Goal: Task Accomplishment & Management: Complete application form

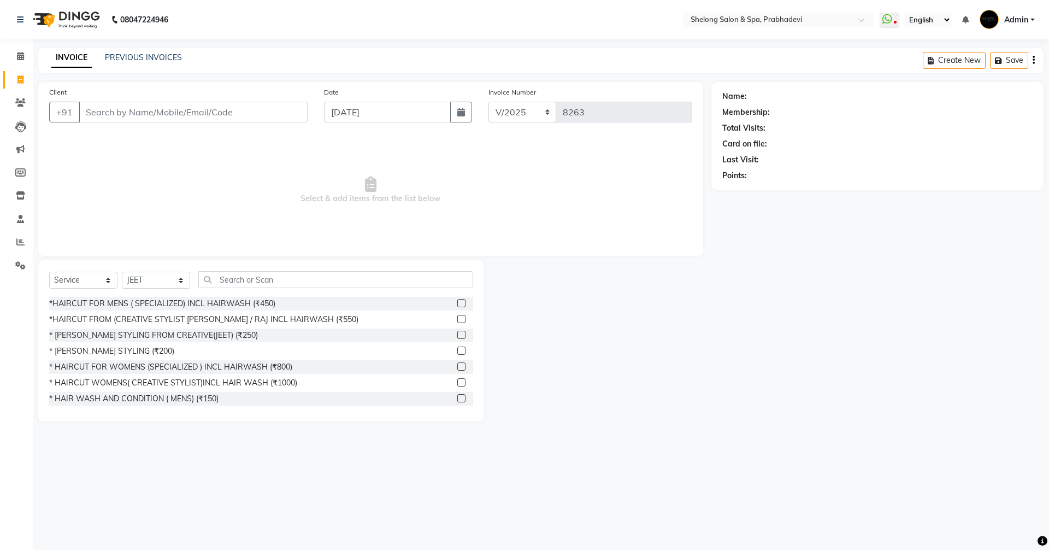
select select "service"
select select "16092"
drag, startPoint x: 536, startPoint y: 310, endPoint x: 622, endPoint y: 234, distance: 115.3
click at [622, 234] on span "Select & add items from the list below" at bounding box center [370, 189] width 643 height 109
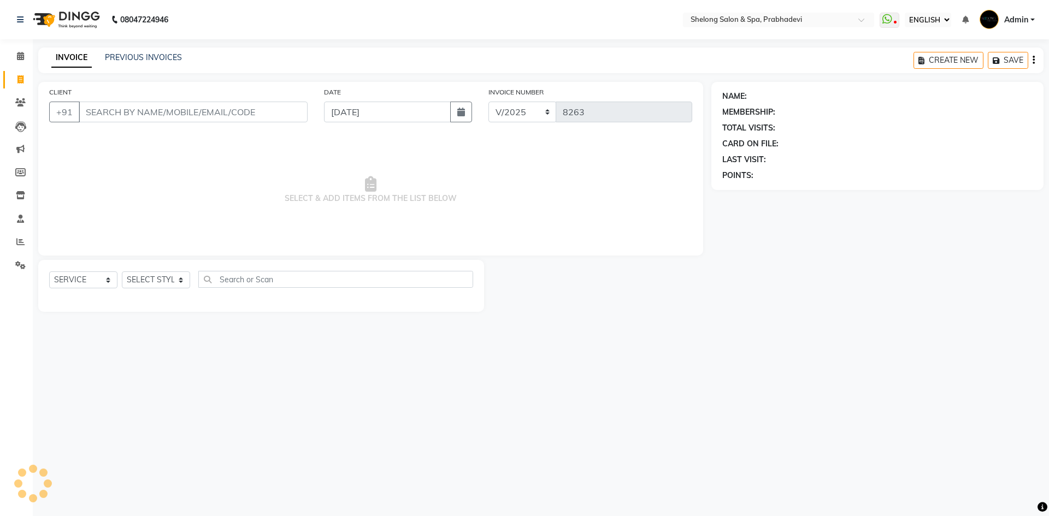
select select "ec"
select select "service"
select select "16092"
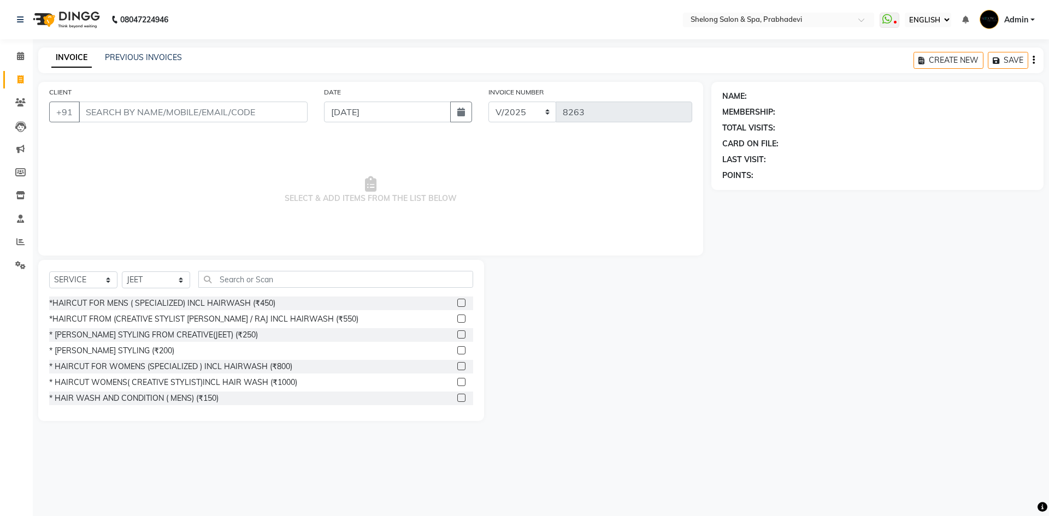
click at [605, 128] on div "INVOICE NUMBER V/2025 V/[PHONE_NUMBER]" at bounding box center [590, 108] width 220 height 45
click at [265, 305] on div "*HAIRCUT FOR MENS ( SPECIALIZED) INCL HAIRWASH (₹450)" at bounding box center [162, 303] width 226 height 11
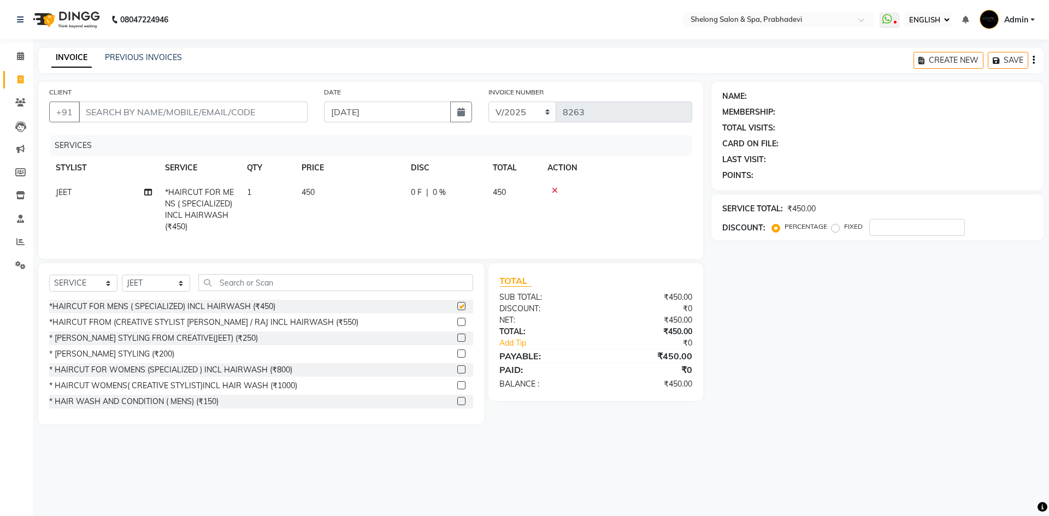
checkbox input "false"
click at [97, 358] on div "* [PERSON_NAME] STYLING (₹200)" at bounding box center [111, 354] width 125 height 11
checkbox input "false"
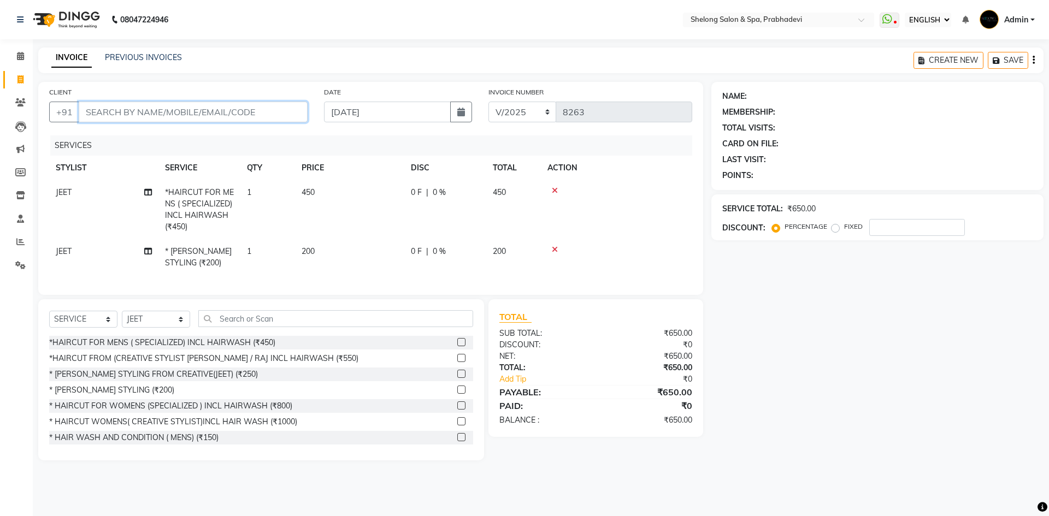
click at [149, 118] on input "CLIENT" at bounding box center [193, 112] width 229 height 21
type input "8"
type input "0"
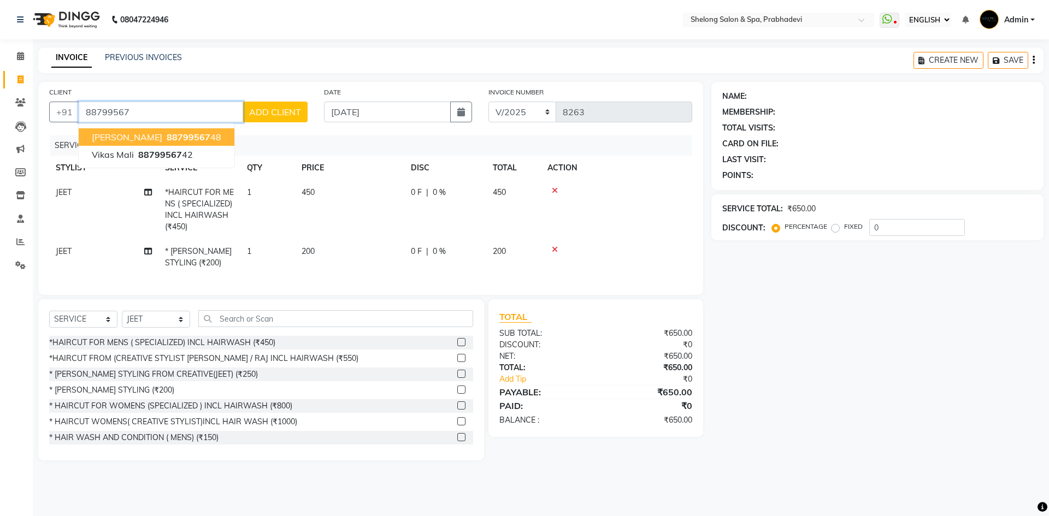
click at [167, 133] on span "88799567" at bounding box center [189, 137] width 44 height 11
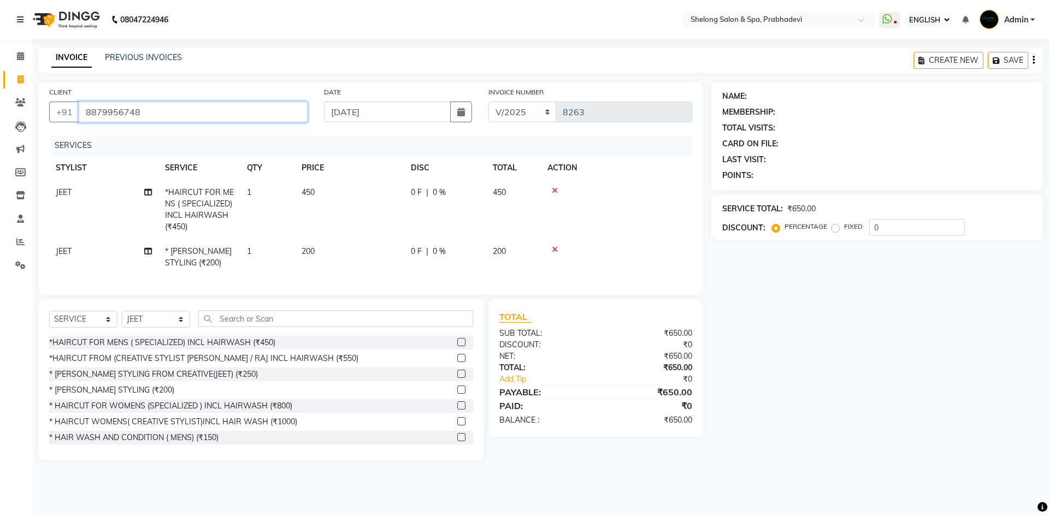
type input "8879956748"
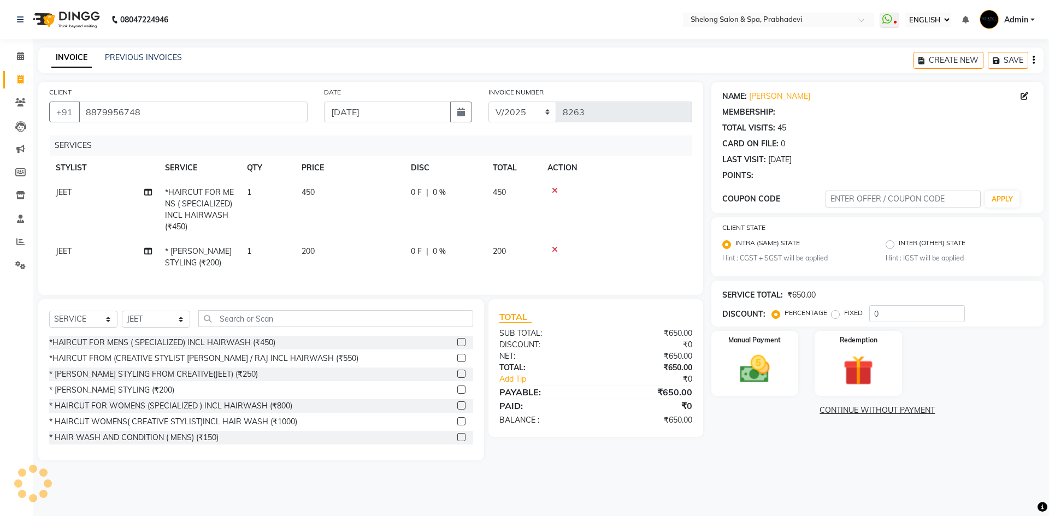
select select "2: Object"
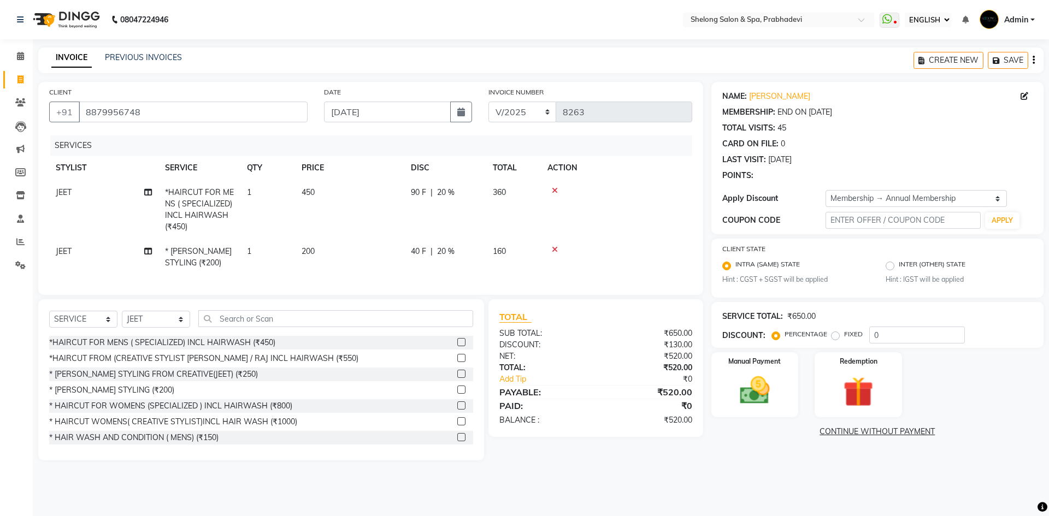
type input "20"
click at [58, 194] on span "JEET" at bounding box center [64, 192] width 16 height 10
select select "16092"
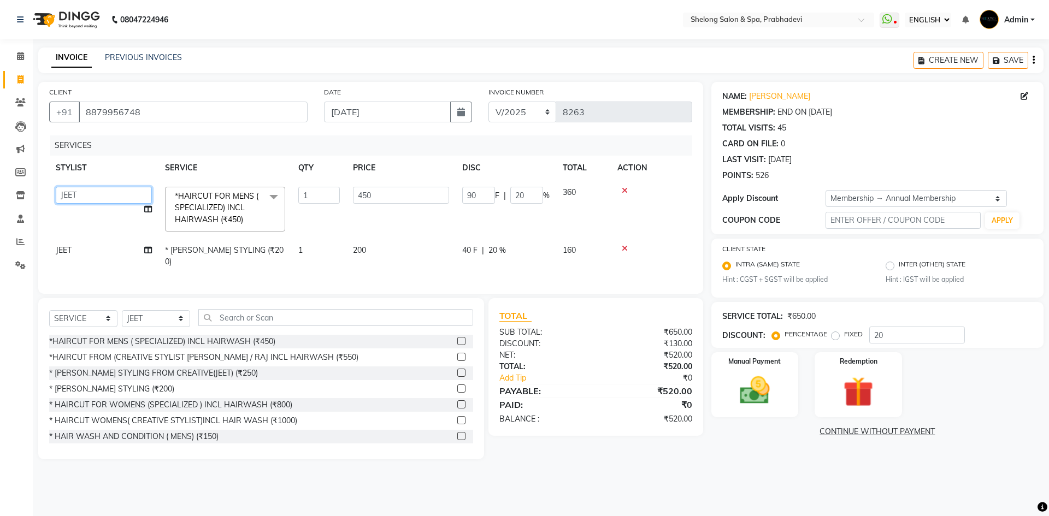
click at [91, 193] on select "( [PERSON_NAME] ) ( [PERSON_NAME] ) [PERSON_NAME] fojdur [PERSON_NAME] [PERSON_…" at bounding box center [104, 195] width 96 height 17
select select "47990"
click at [72, 253] on td "JEET" at bounding box center [103, 256] width 109 height 36
select select "16092"
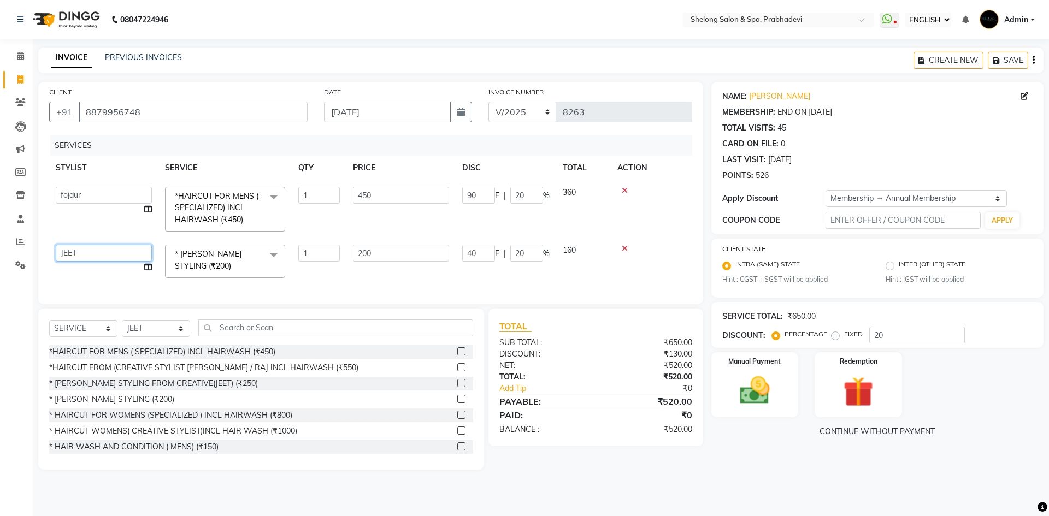
click at [72, 252] on select "( [PERSON_NAME] ) ( [PERSON_NAME] ) [PERSON_NAME] fojdur [PERSON_NAME] [PERSON_…" at bounding box center [104, 253] width 96 height 17
select select "47990"
click at [767, 384] on img at bounding box center [754, 391] width 51 height 36
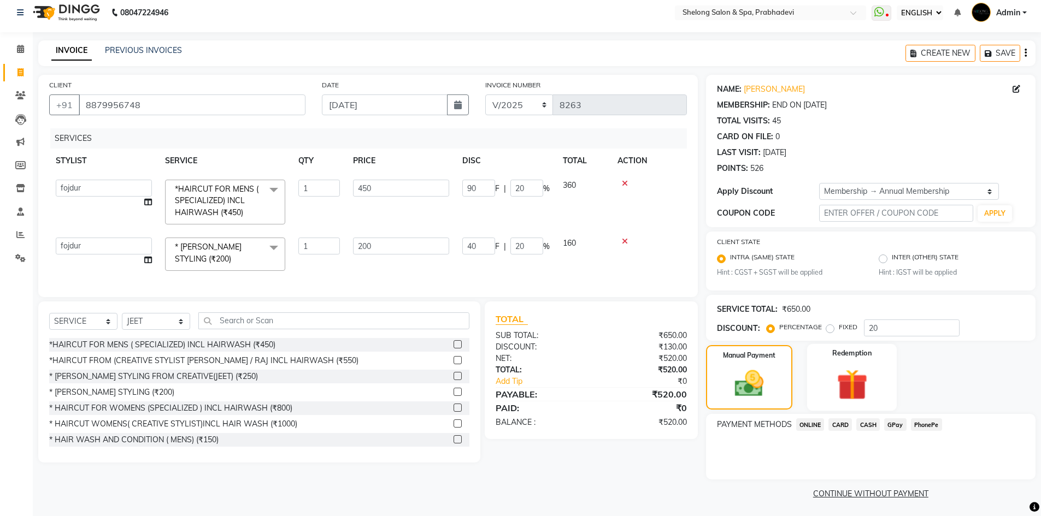
scroll to position [9, 0]
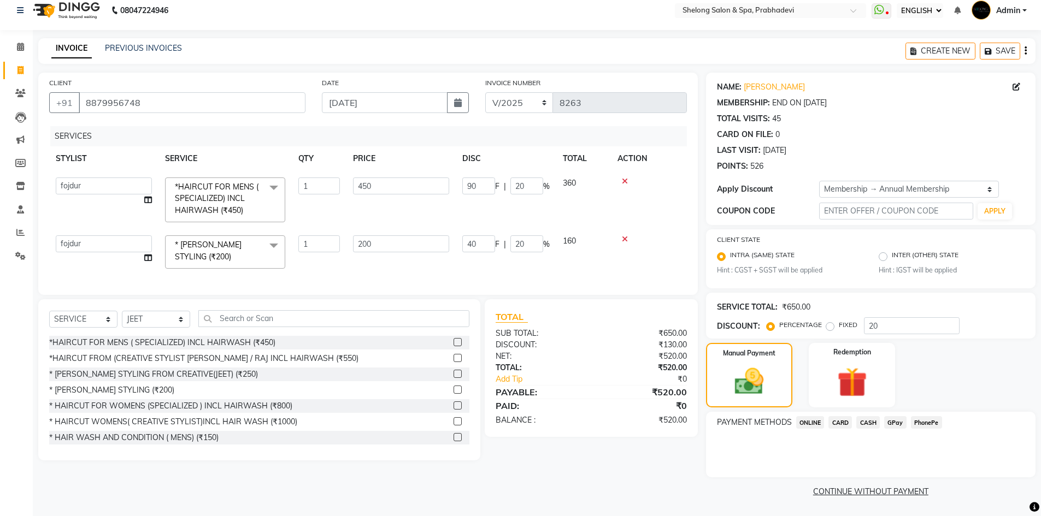
click at [899, 423] on span "GPay" at bounding box center [895, 422] width 22 height 13
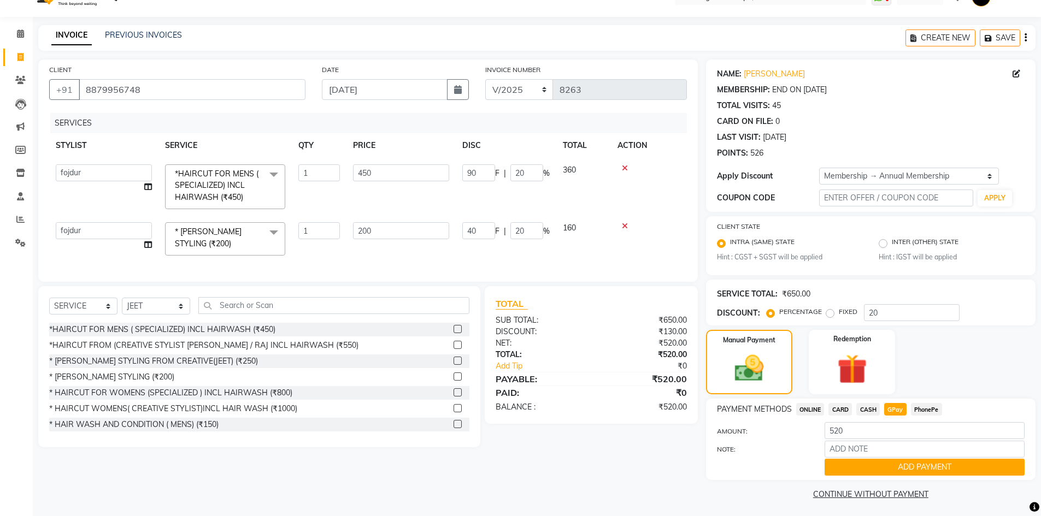
scroll to position [25, 0]
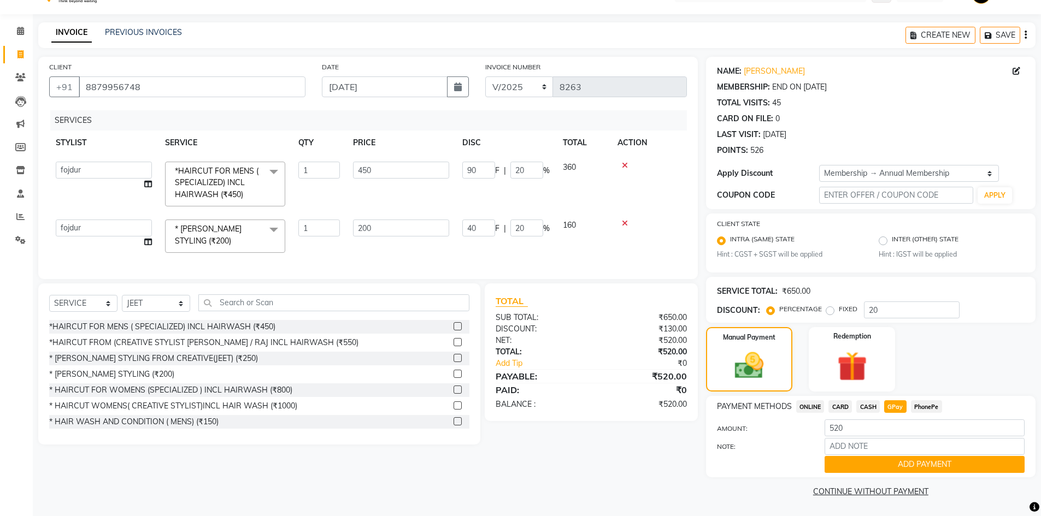
drag, startPoint x: 870, startPoint y: 468, endPoint x: 873, endPoint y: 454, distance: 14.6
click at [873, 464] on button "ADD PAYMENT" at bounding box center [924, 464] width 200 height 17
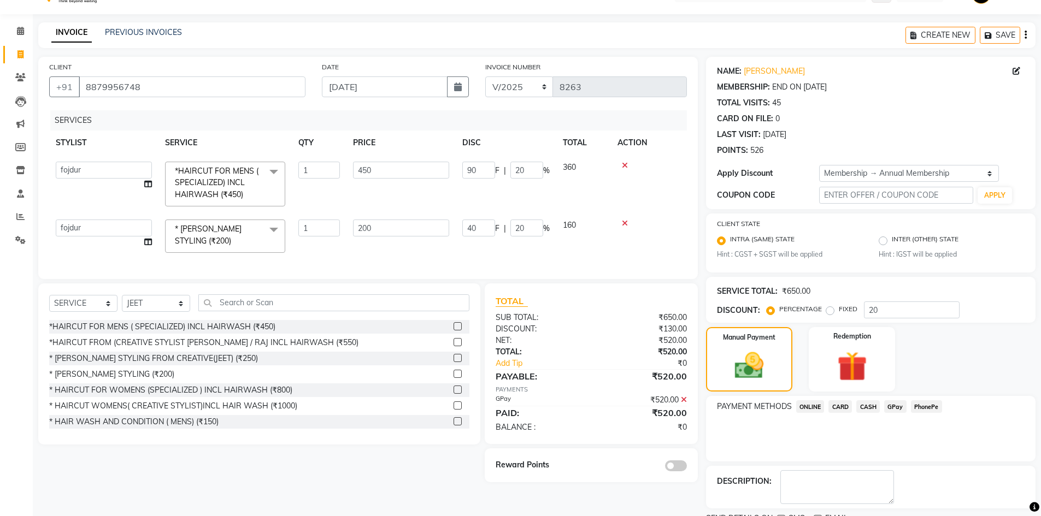
click at [676, 469] on span at bounding box center [676, 466] width 22 height 11
click at [687, 468] on input "checkbox" at bounding box center [687, 468] width 0 height 0
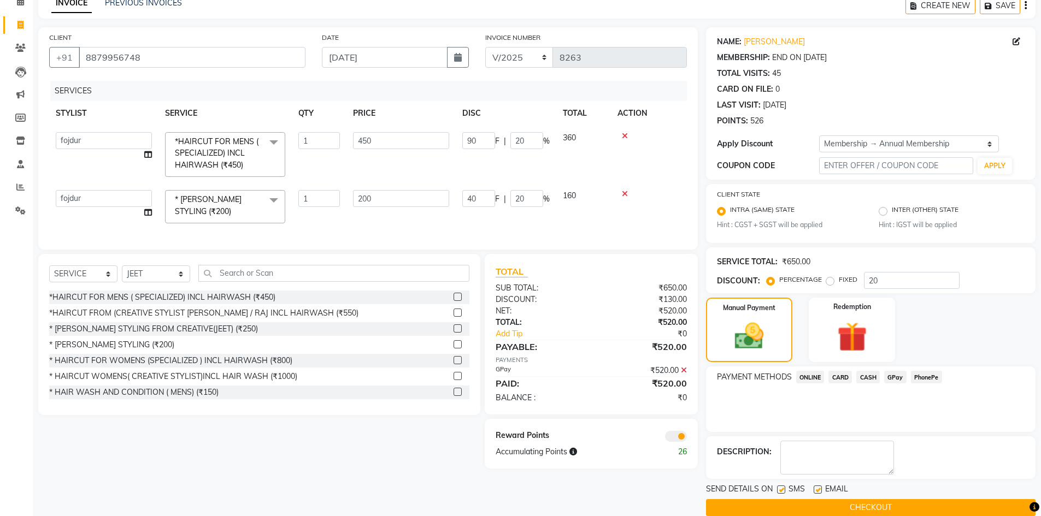
scroll to position [71, 0]
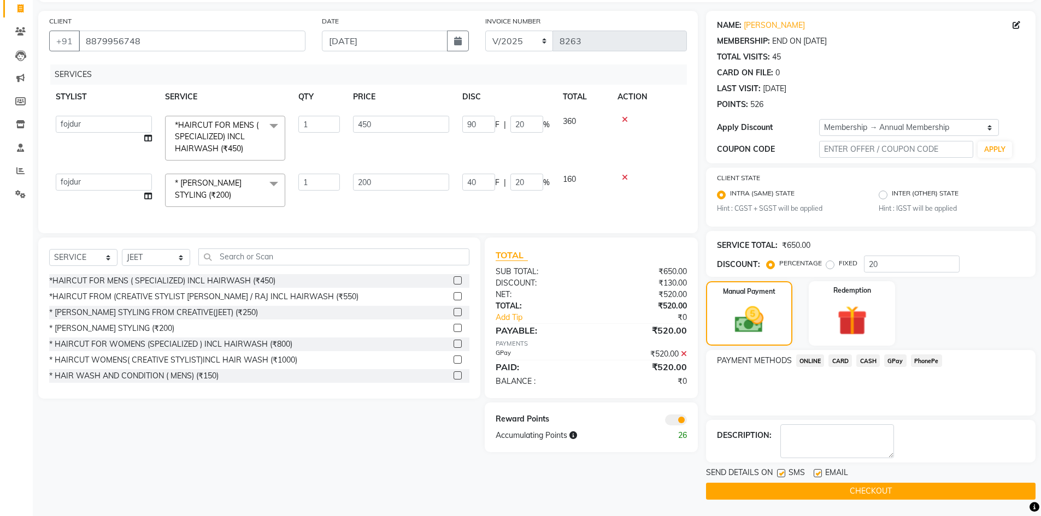
click at [792, 492] on button "CHECKOUT" at bounding box center [870, 491] width 329 height 17
